Goal: Task Accomplishment & Management: Manage account settings

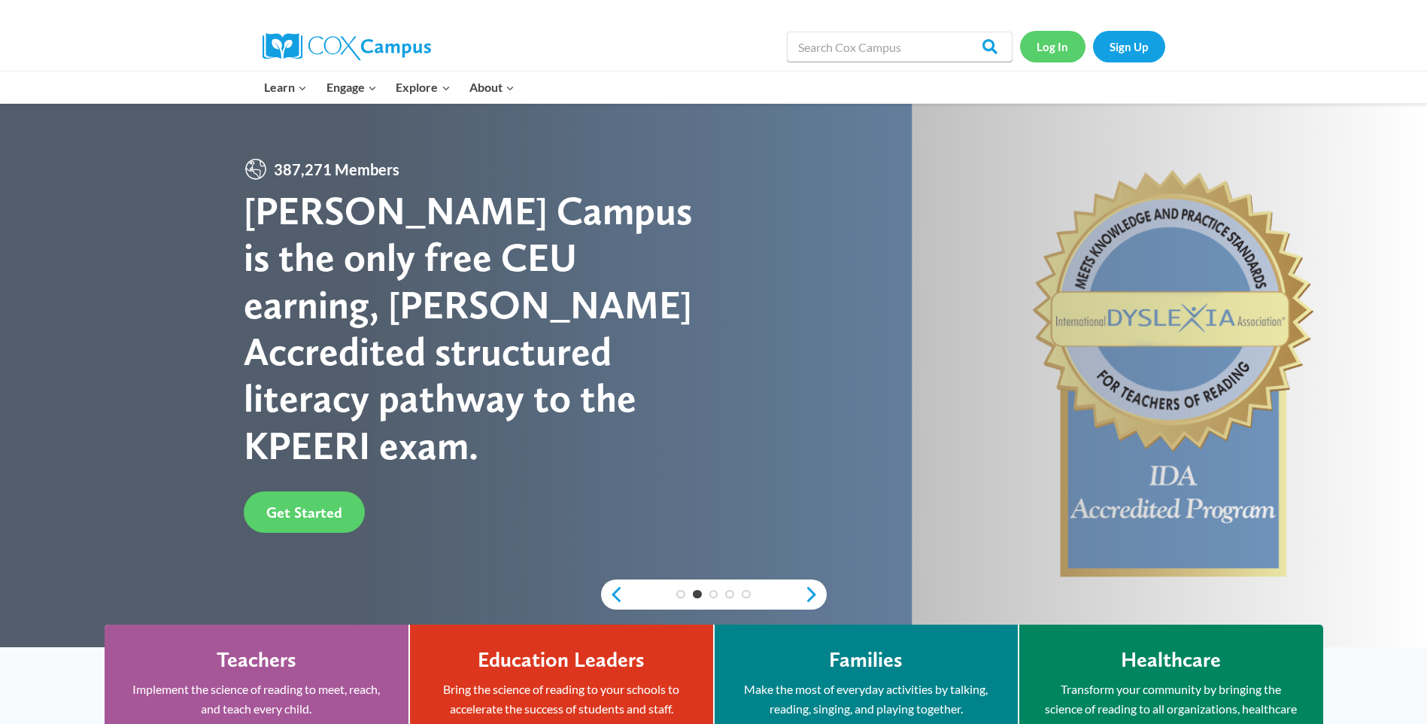
click at [1061, 47] on link "Log In" at bounding box center [1052, 46] width 65 height 31
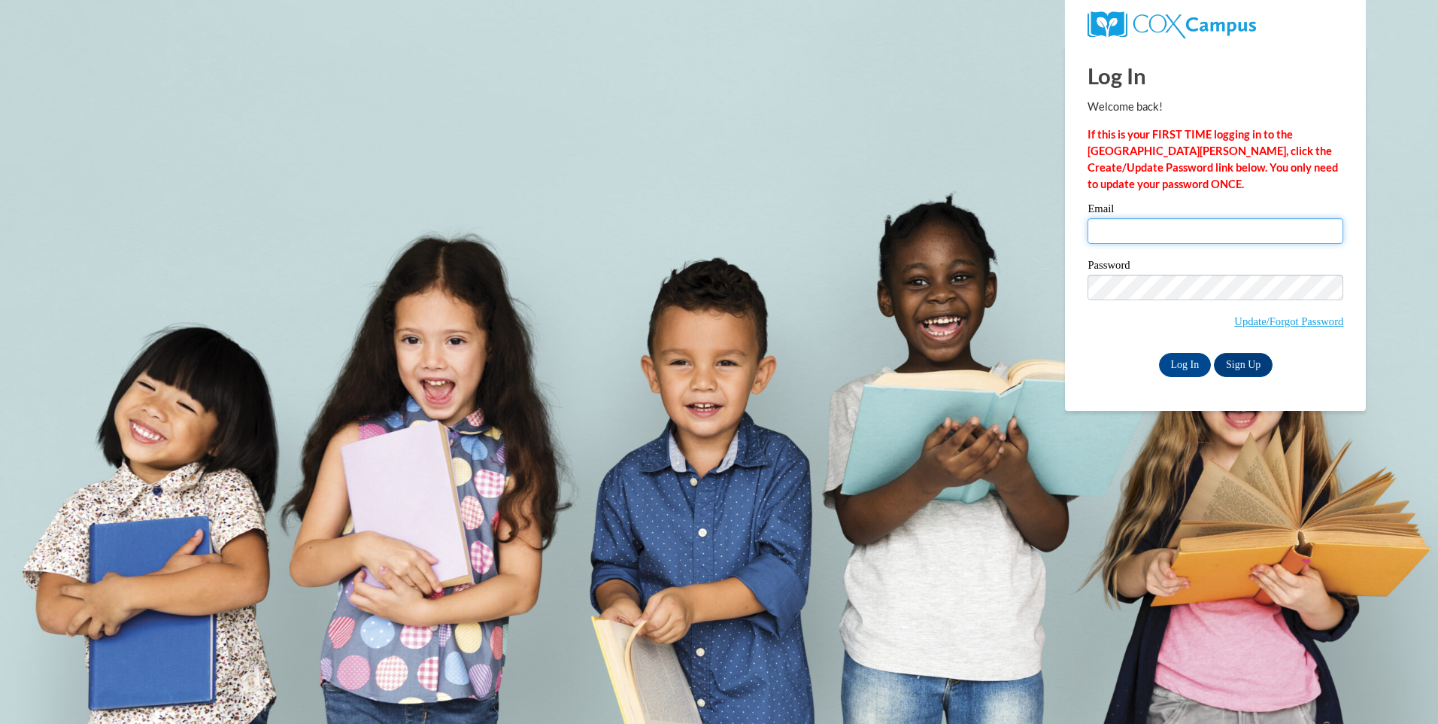
click at [1108, 225] on input "Email" at bounding box center [1216, 231] width 256 height 26
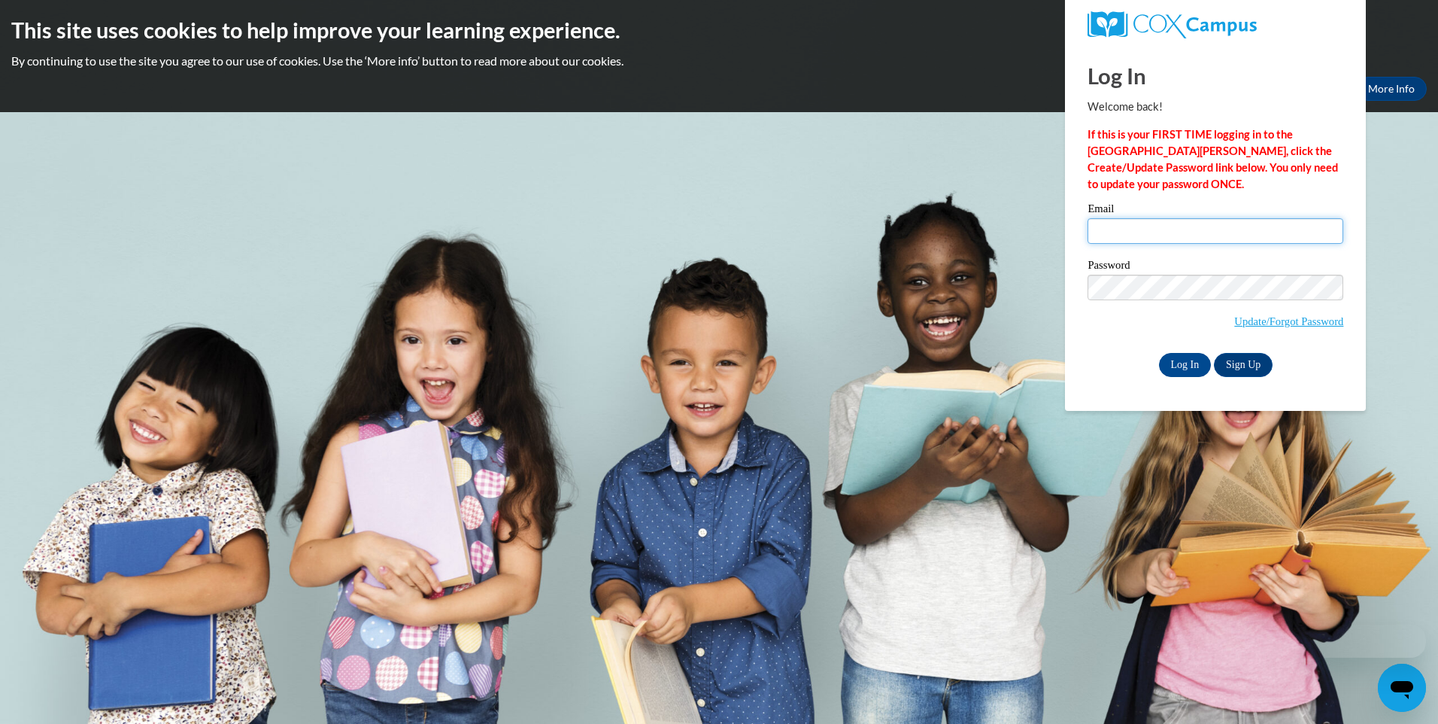
click at [1114, 235] on input "Email" at bounding box center [1216, 231] width 256 height 26
type input "m"
type input "[EMAIL_ADDRESS][DOMAIN_NAME]"
click at [1182, 359] on input "Log In" at bounding box center [1185, 365] width 53 height 24
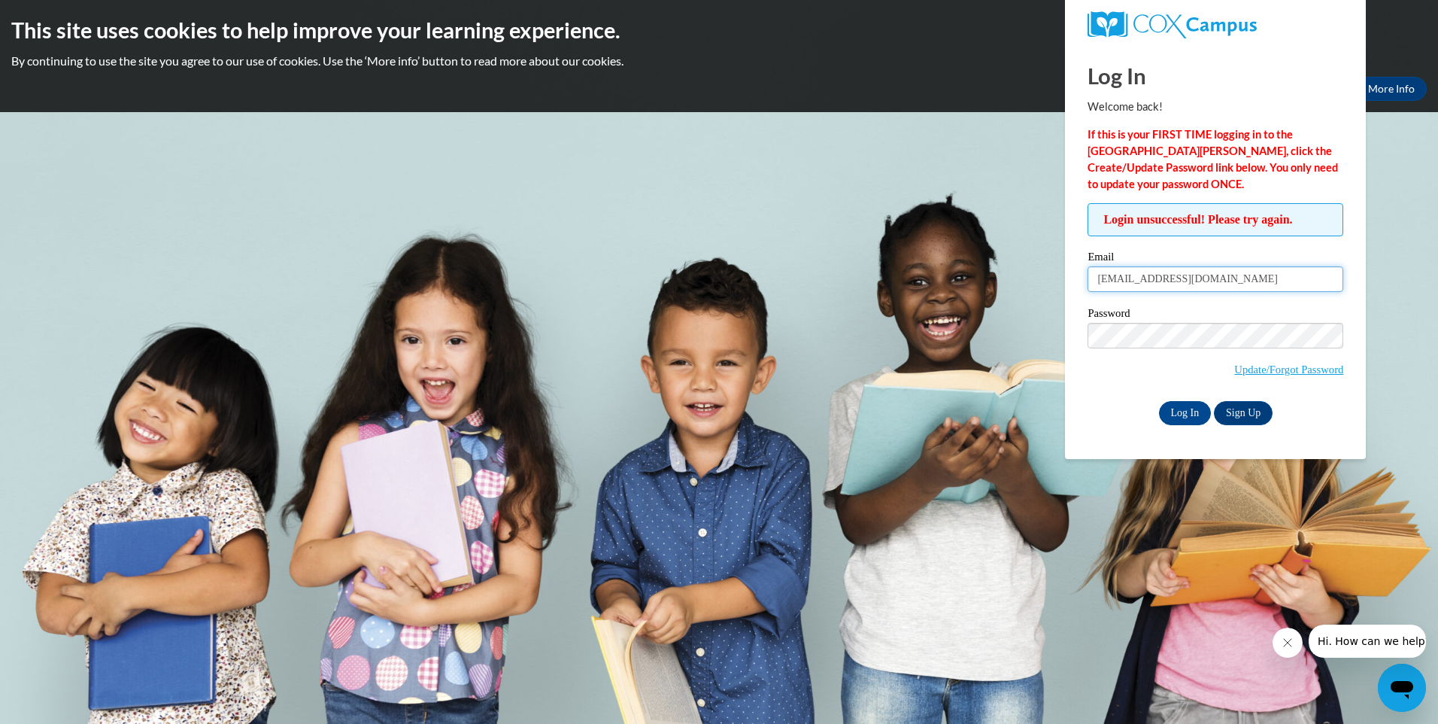
click at [1141, 278] on input "[EMAIL_ADDRESS][DOMAIN_NAME]" at bounding box center [1216, 279] width 256 height 26
click at [1103, 282] on input "[EMAIL_ADDRESS][DOMAIN_NAME]" at bounding box center [1216, 279] width 256 height 26
